Goal: Information Seeking & Learning: Learn about a topic

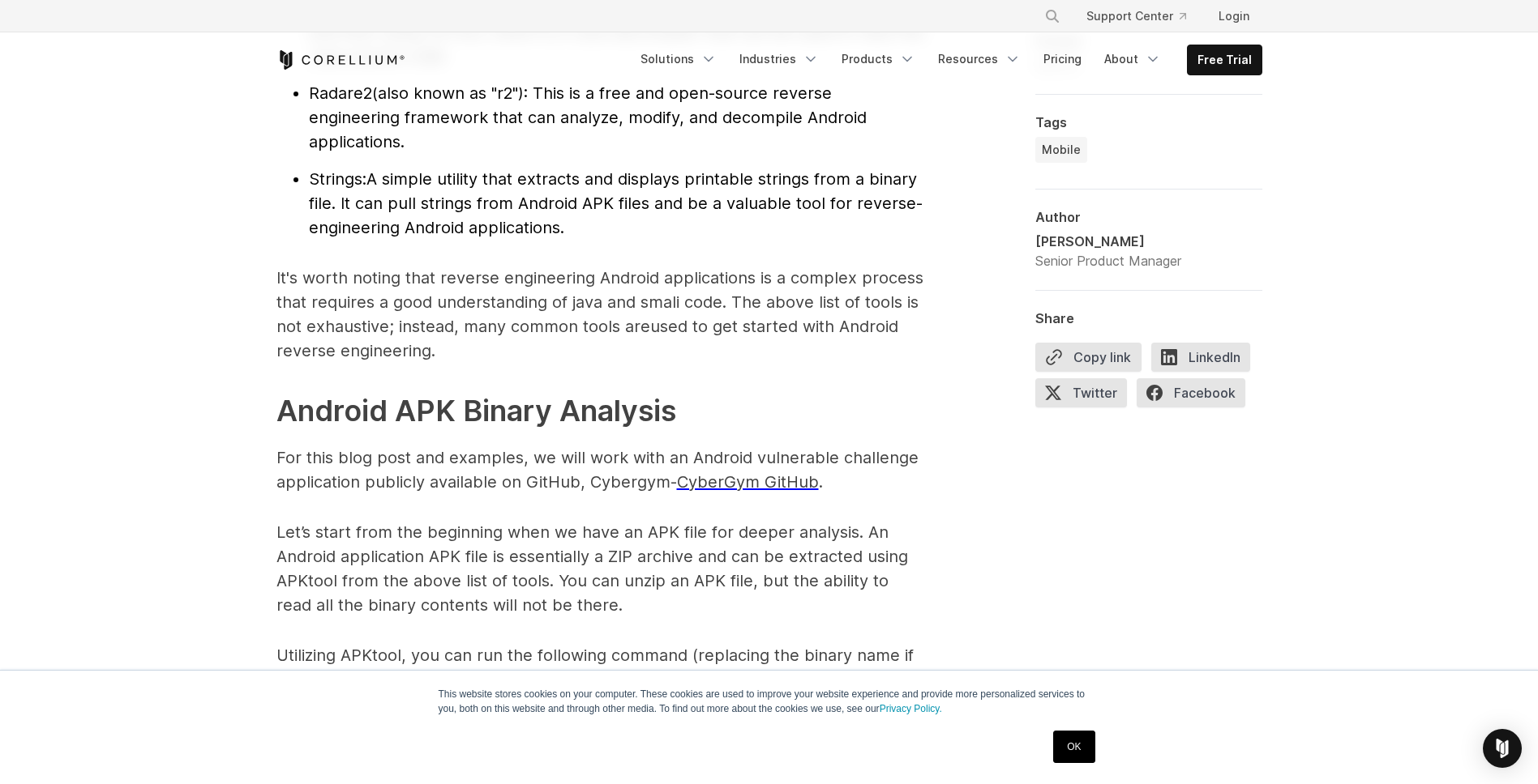
scroll to position [2139, 0]
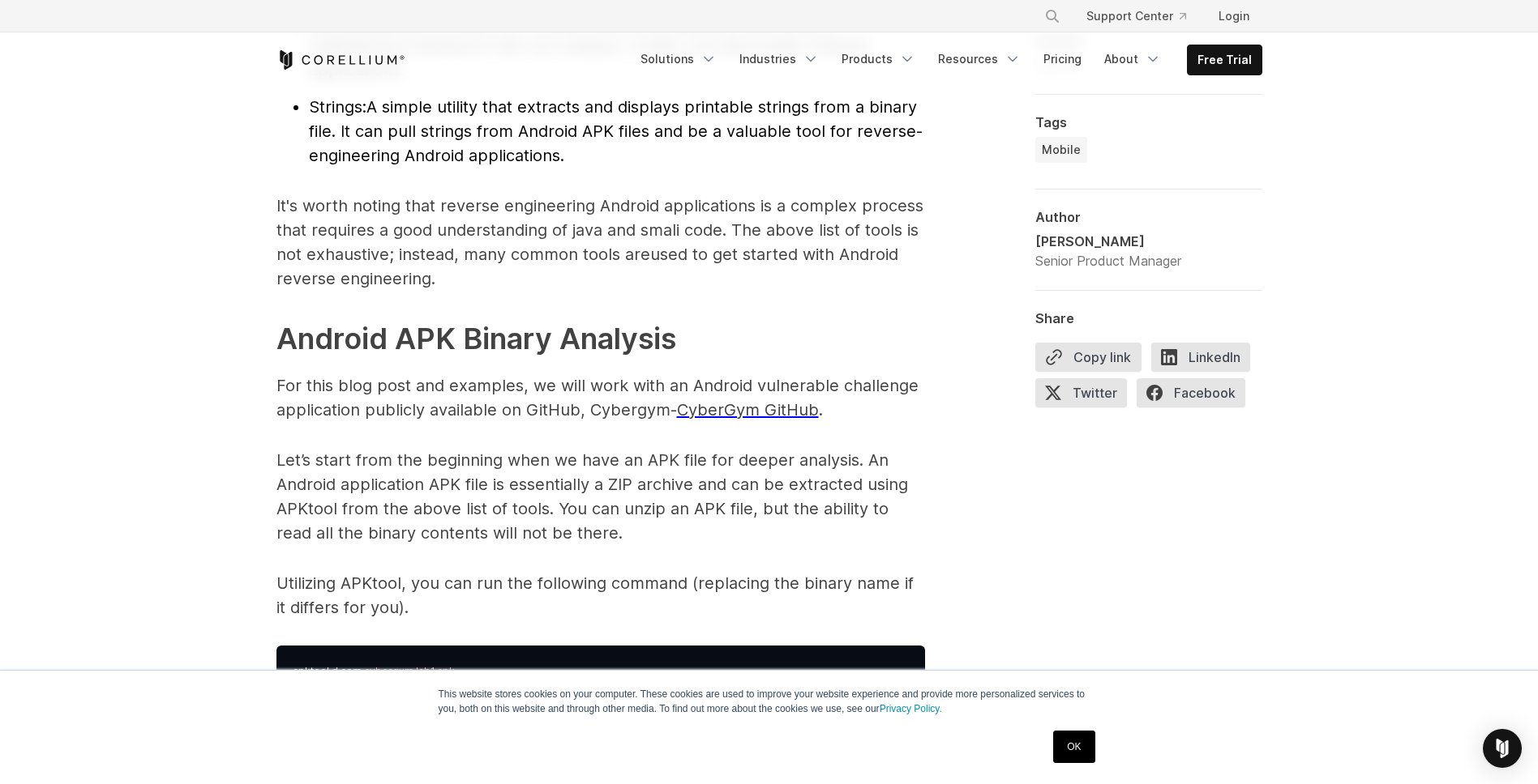
click at [751, 412] on span "CyberGym GitHub" at bounding box center [747, 410] width 141 height 19
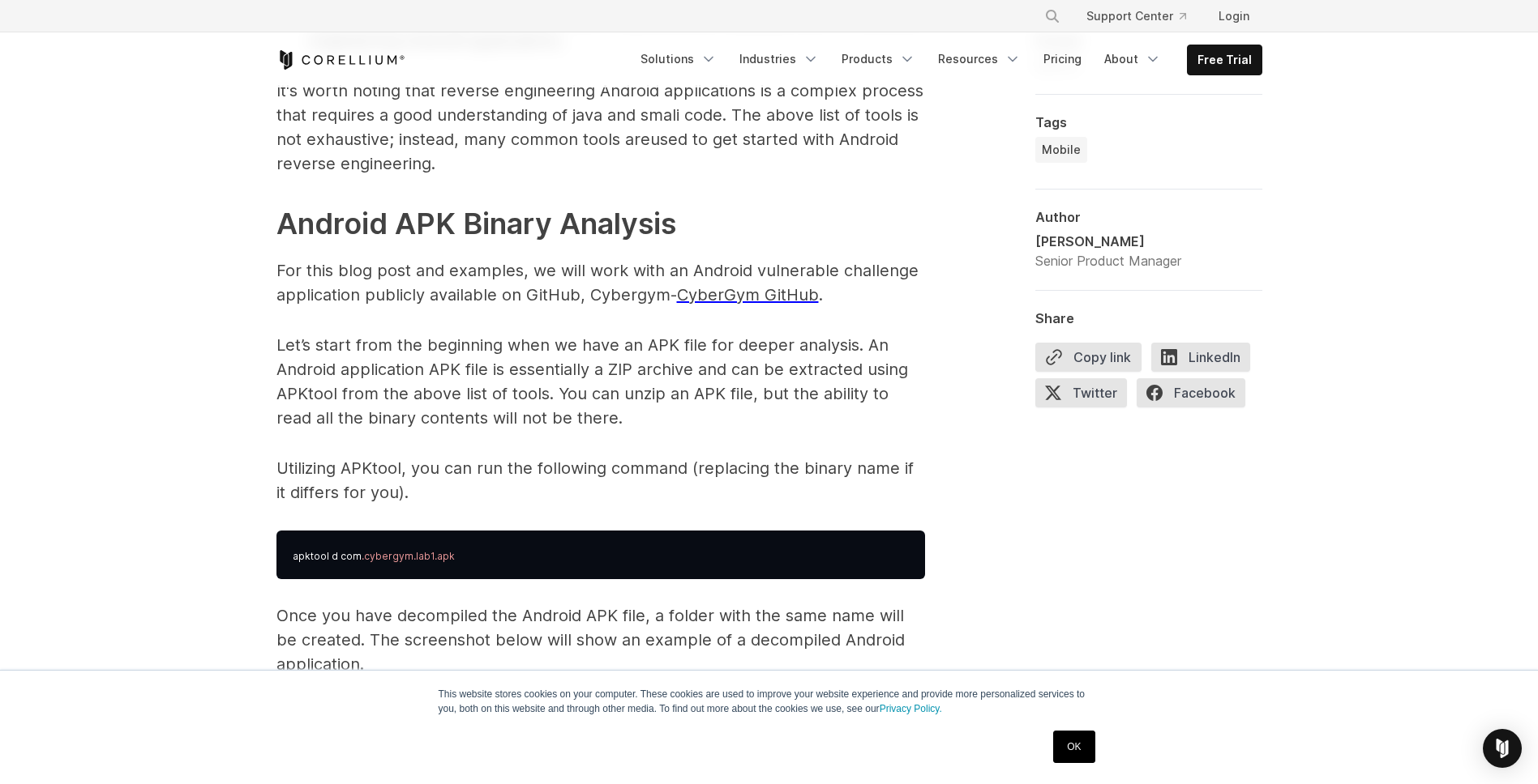
scroll to position [2237, 0]
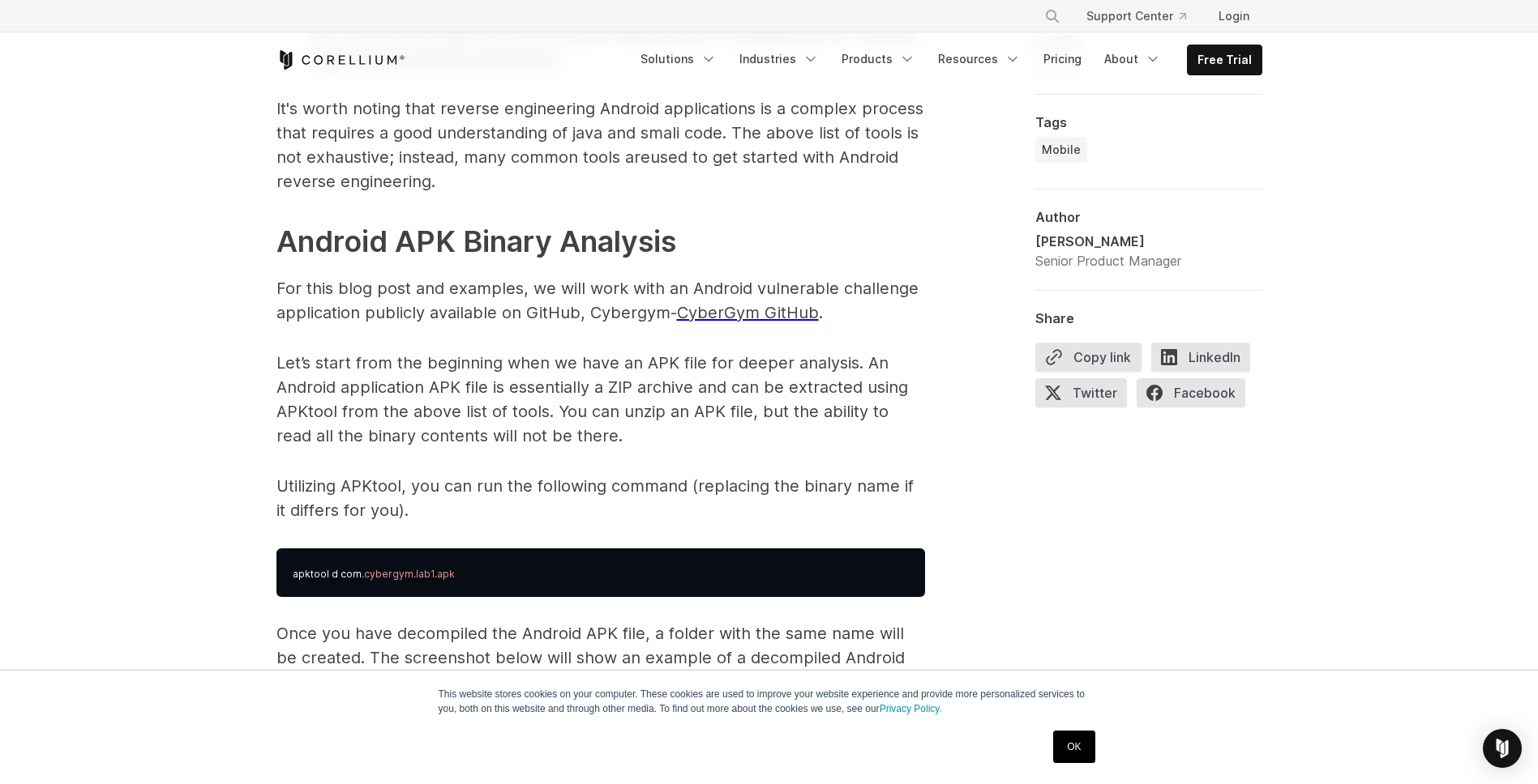
click at [733, 298] on p "For this blog post and examples, we will work with an Android vulnerable challe…" at bounding box center [601, 300] width 649 height 49
click at [743, 303] on span "CyberGym GitHub" at bounding box center [747, 313] width 141 height 19
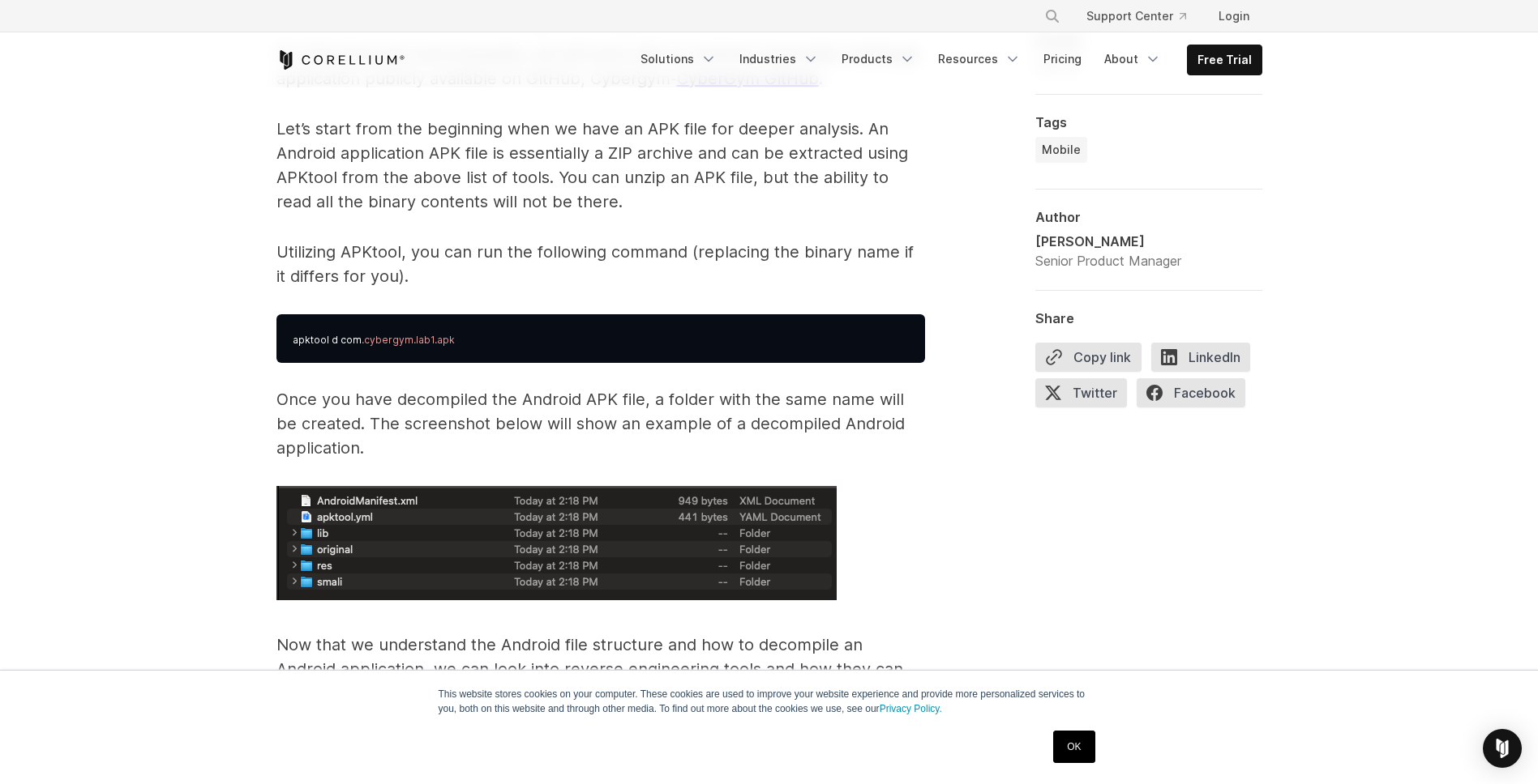
scroll to position [2528, 0]
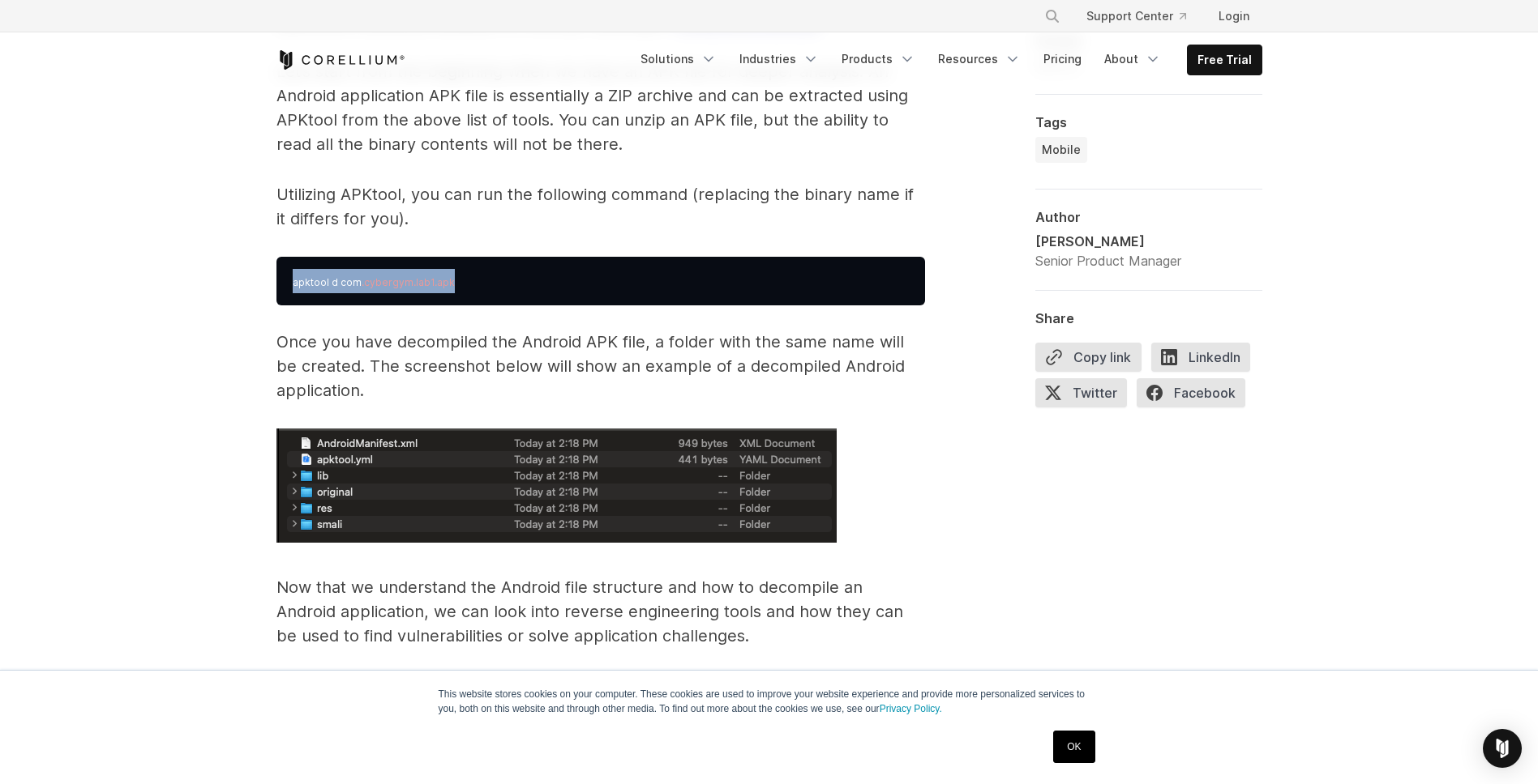
drag, startPoint x: 459, startPoint y: 280, endPoint x: 293, endPoint y: 288, distance: 166.2
click at [293, 288] on pre "apktool d com .cybergym.lab1.apk" at bounding box center [601, 281] width 649 height 49
copy pre "apktool d com .cybergym.lab1.apk"
click at [541, 287] on pre "apktool d com .cybergym.lab1.apk" at bounding box center [601, 281] width 649 height 49
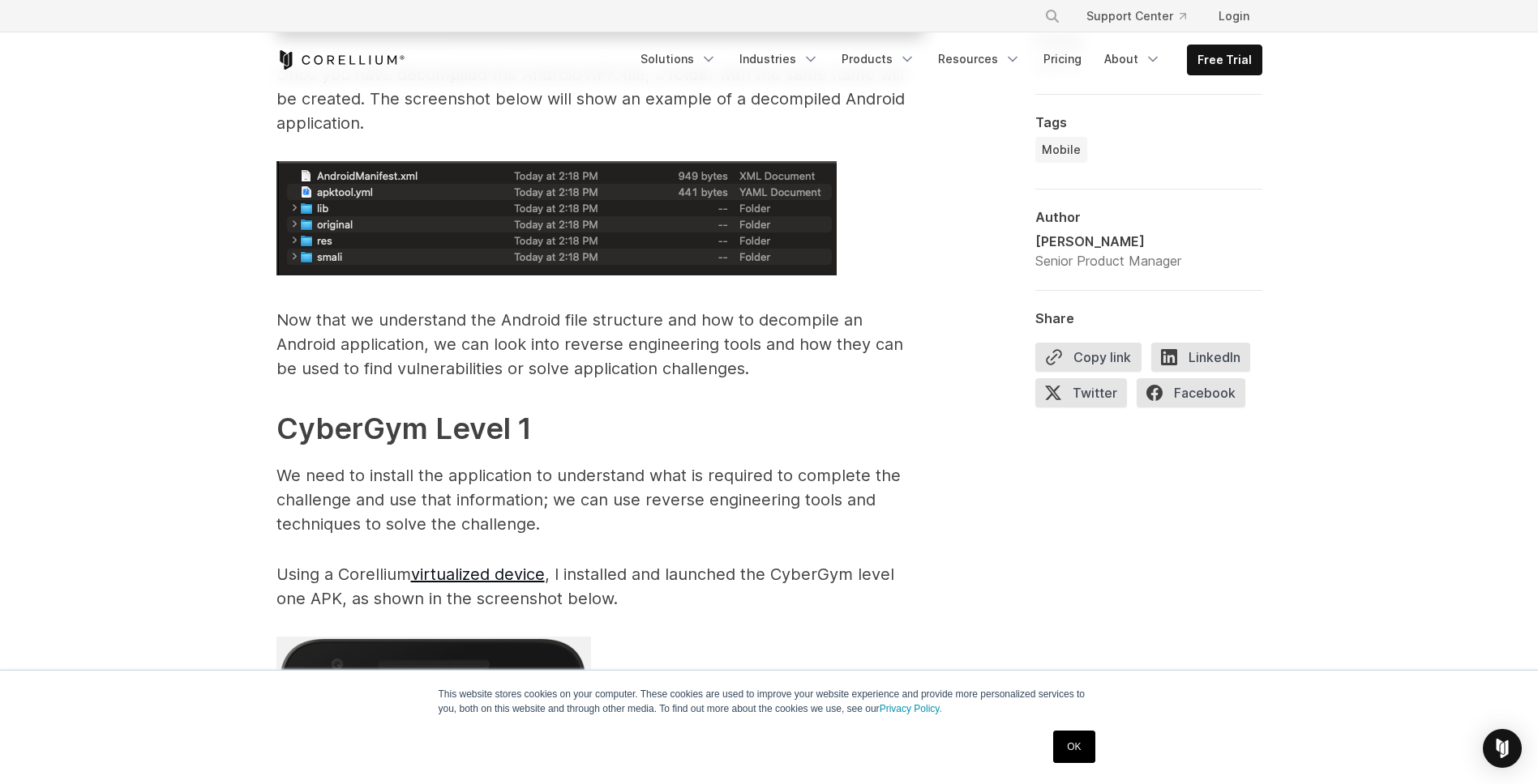
scroll to position [3014, 0]
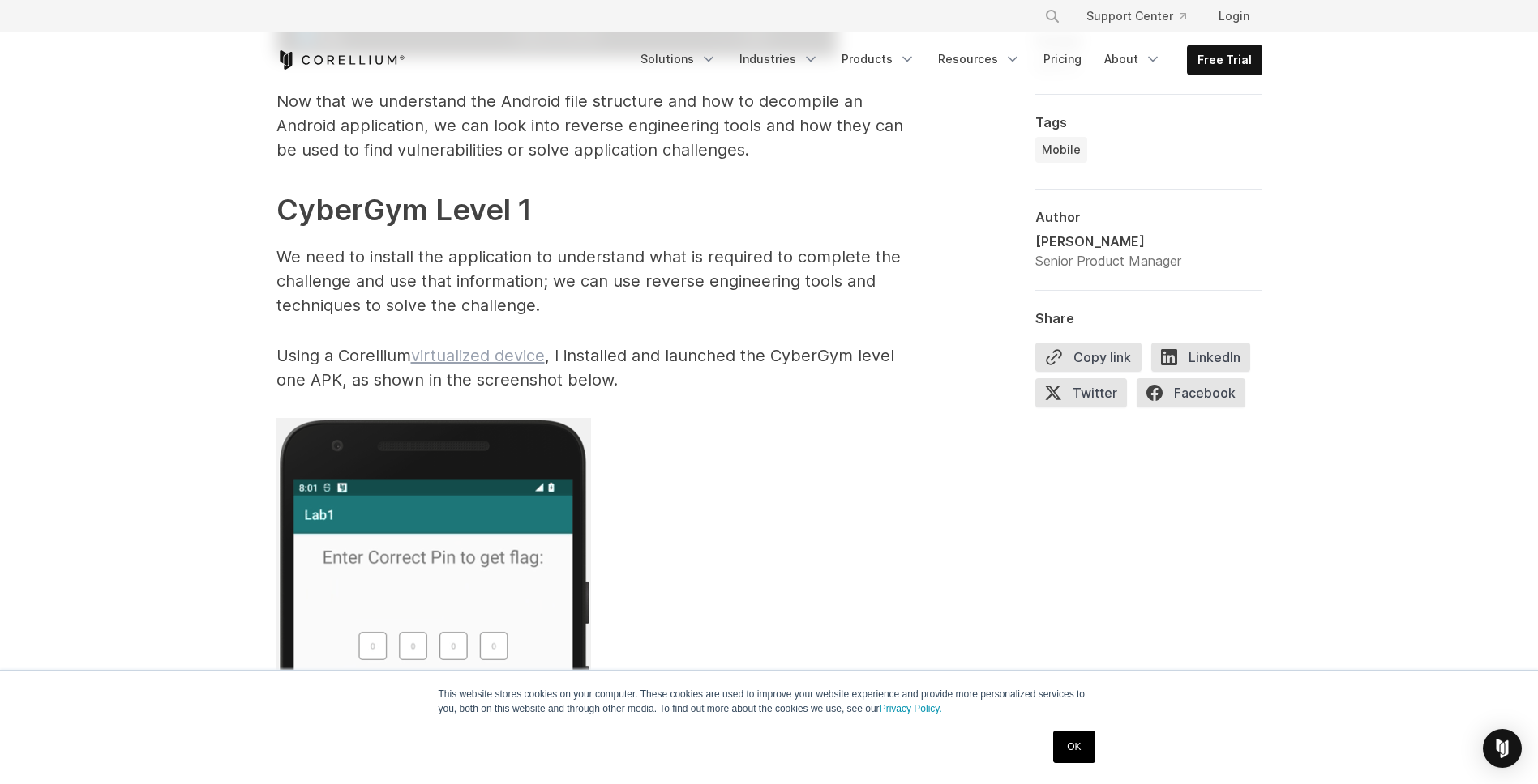
click at [474, 359] on link "virtualized device" at bounding box center [477, 356] width 134 height 19
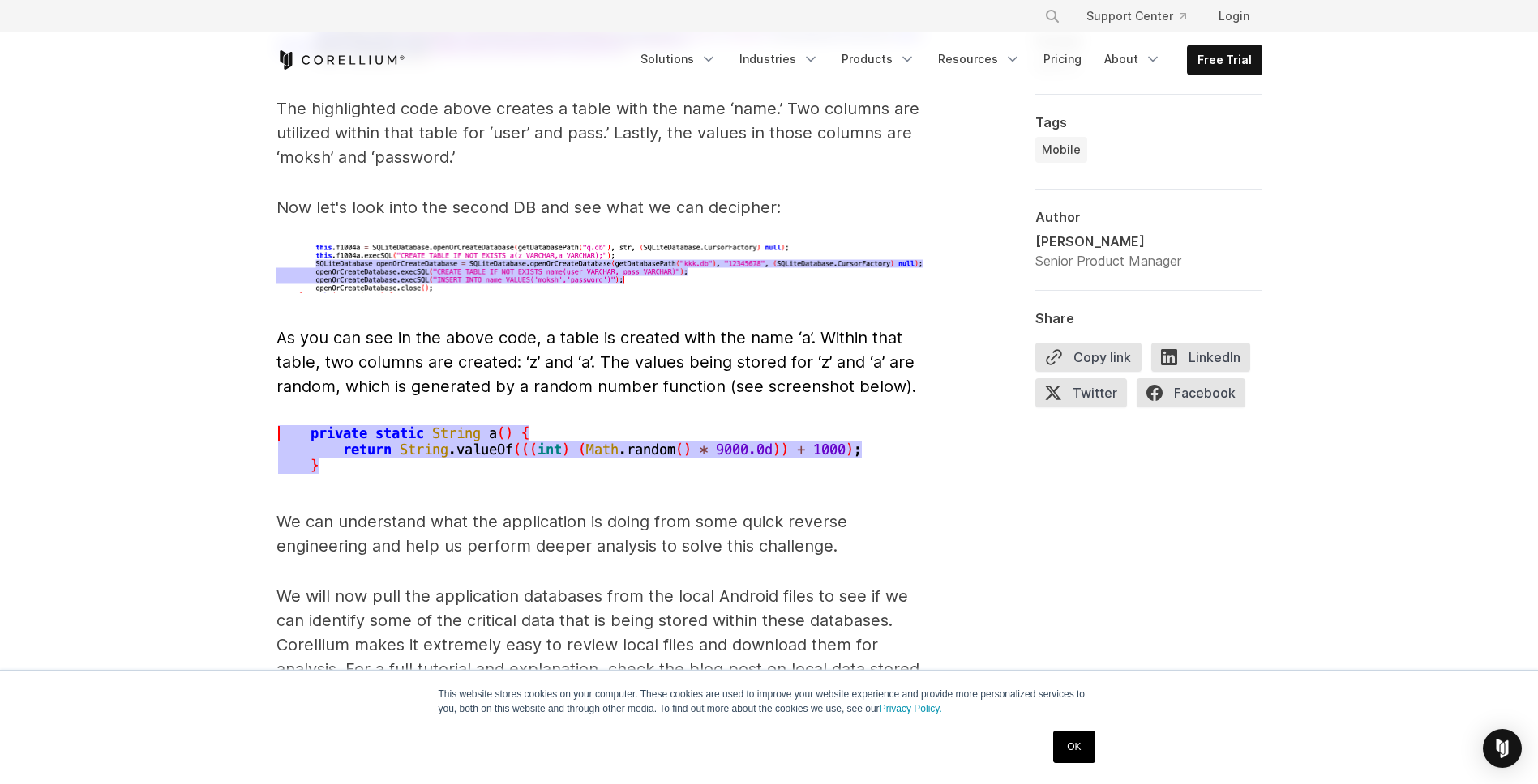
scroll to position [5546, 0]
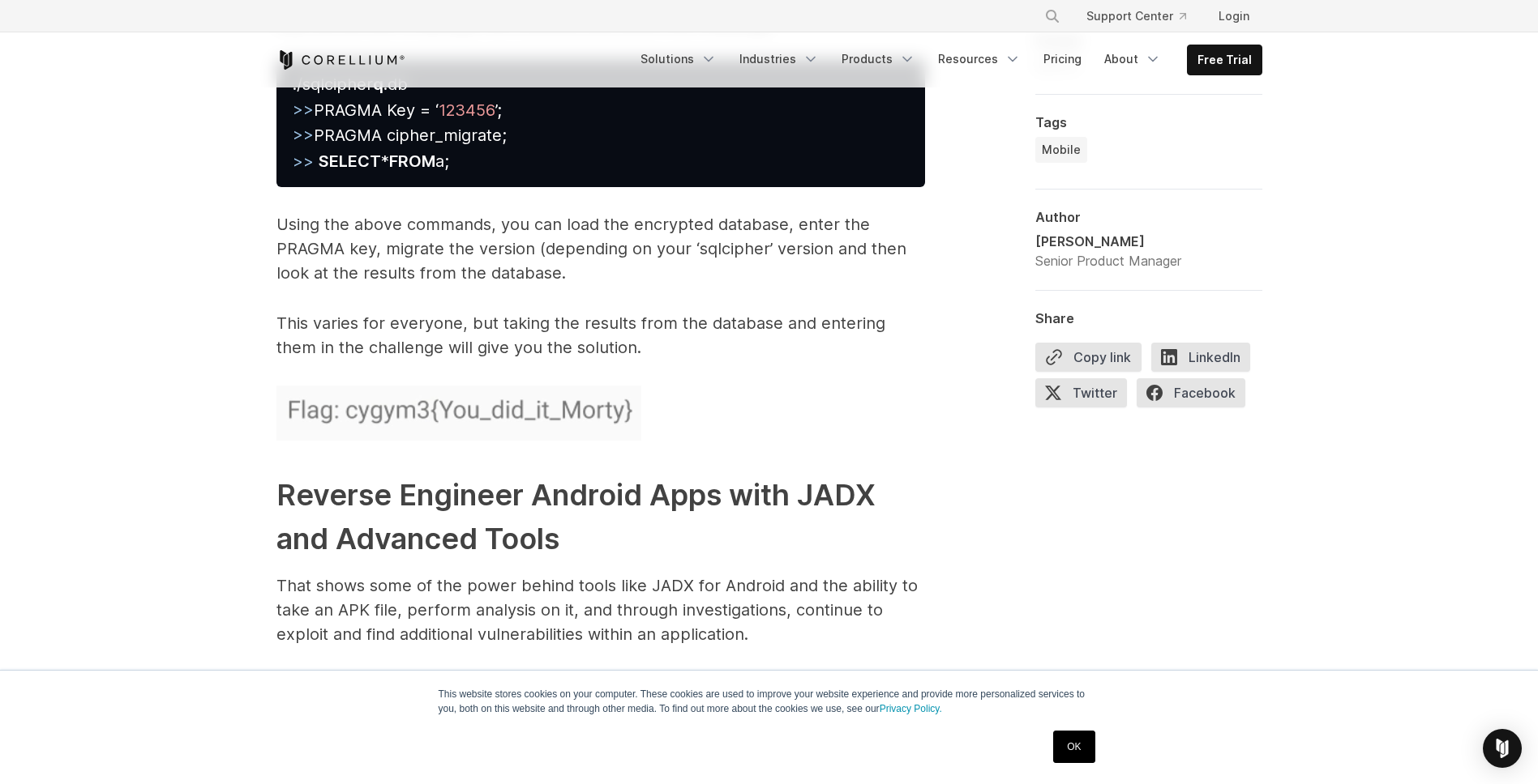
scroll to position [7587, 0]
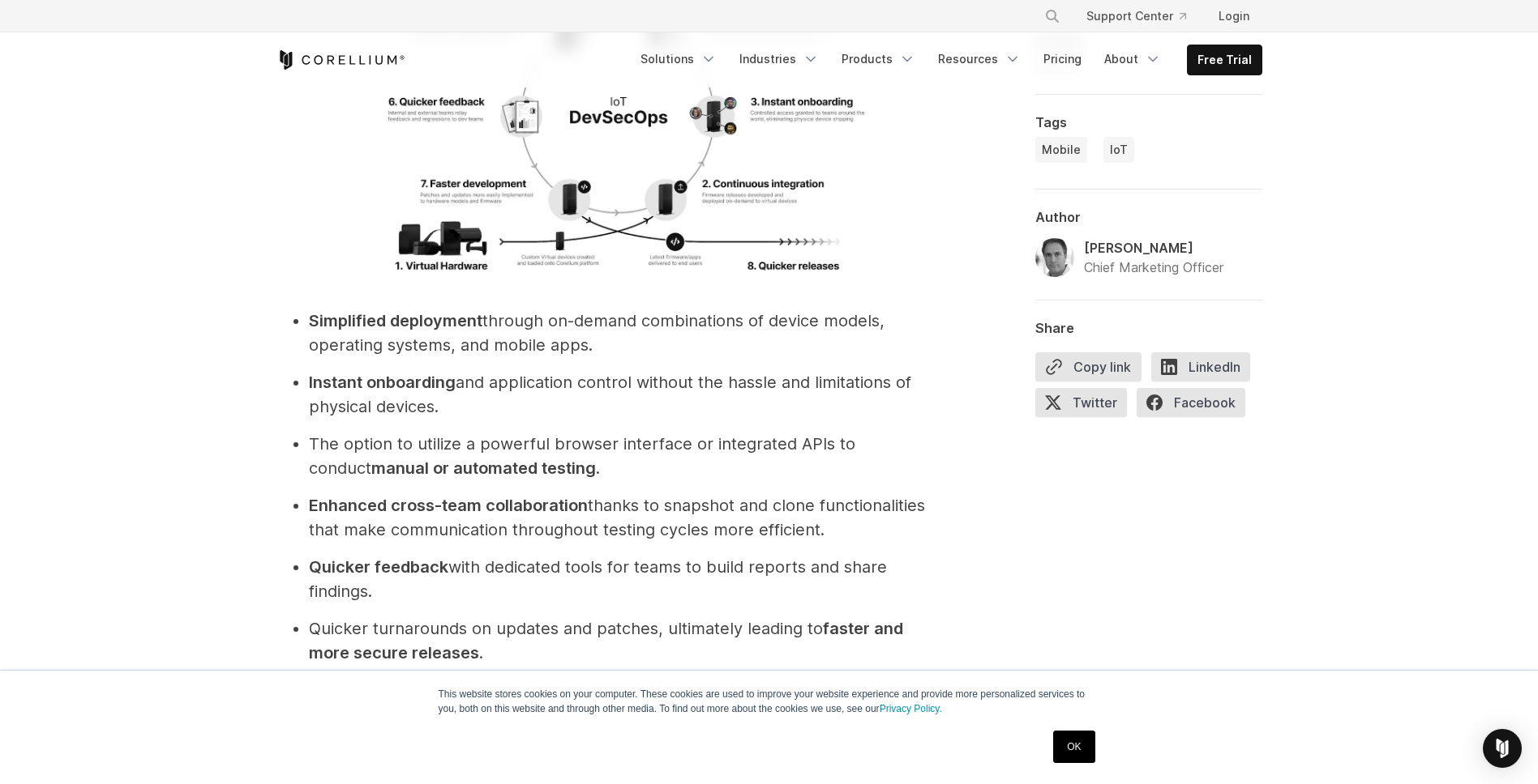
scroll to position [3403, 0]
